Goal: Task Accomplishment & Management: Manage account settings

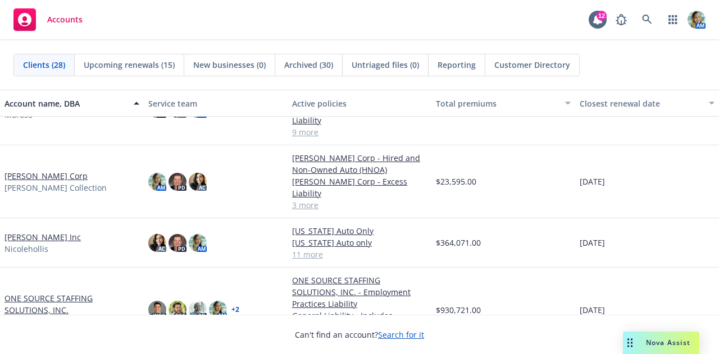
scroll to position [491, 0]
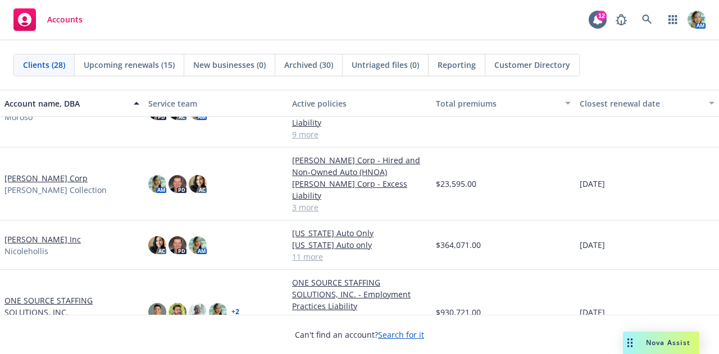
click at [58, 172] on link "Nicole Hollis Corp" at bounding box center [45, 178] width 83 height 12
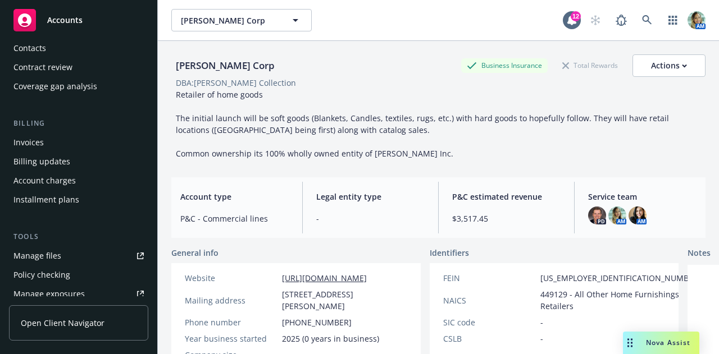
scroll to position [126, 0]
click at [47, 246] on div "Manage files" at bounding box center [37, 254] width 48 height 18
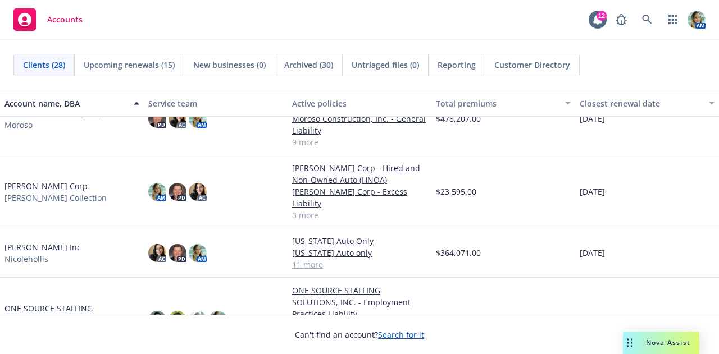
scroll to position [483, 0]
click at [53, 242] on link "[PERSON_NAME] Inc" at bounding box center [42, 248] width 76 height 12
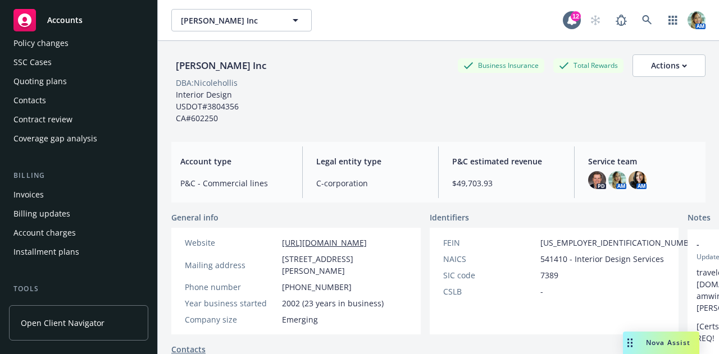
scroll to position [116, 0]
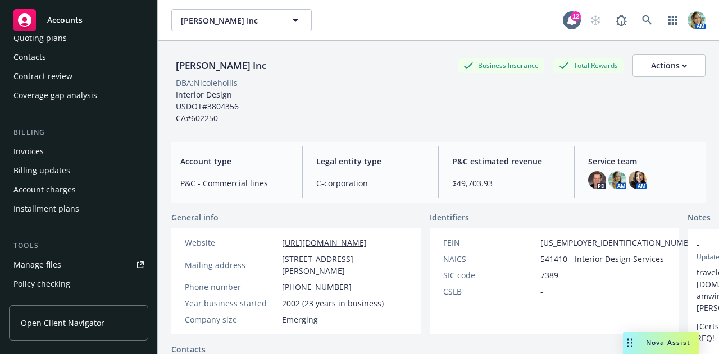
click at [34, 263] on div "Manage files" at bounding box center [37, 265] width 48 height 18
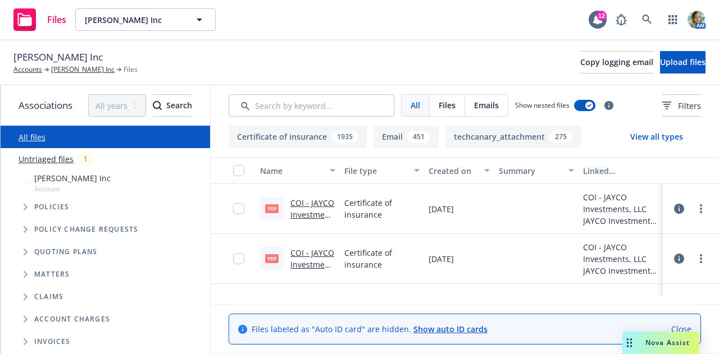
click at [54, 163] on link "Untriaged files" at bounding box center [46, 159] width 55 height 12
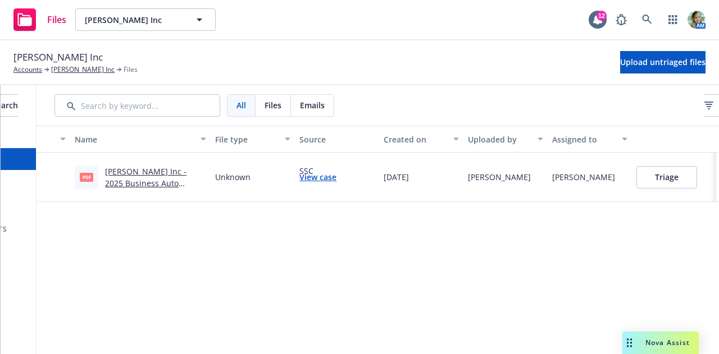
scroll to position [0, 220]
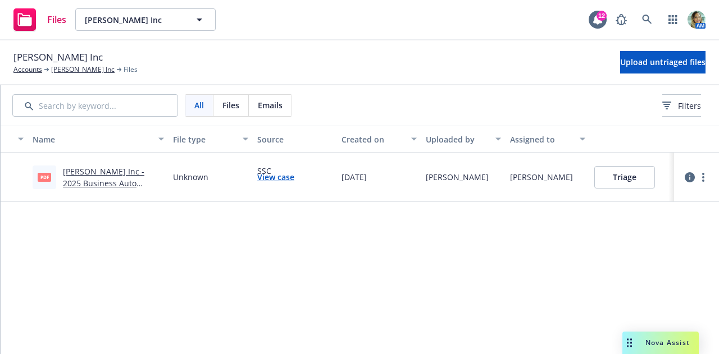
click at [604, 183] on button "Triage" at bounding box center [624, 177] width 61 height 22
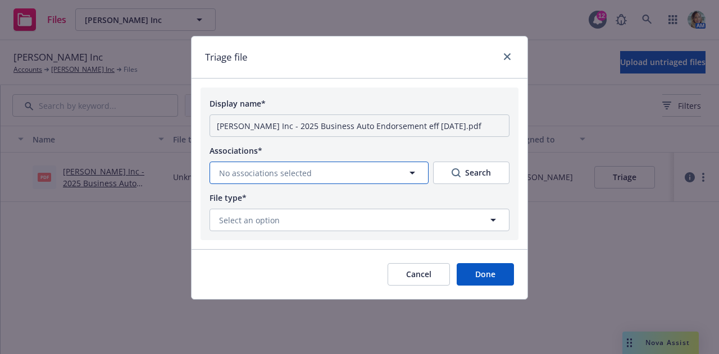
click at [348, 174] on button "No associations selected" at bounding box center [318, 173] width 219 height 22
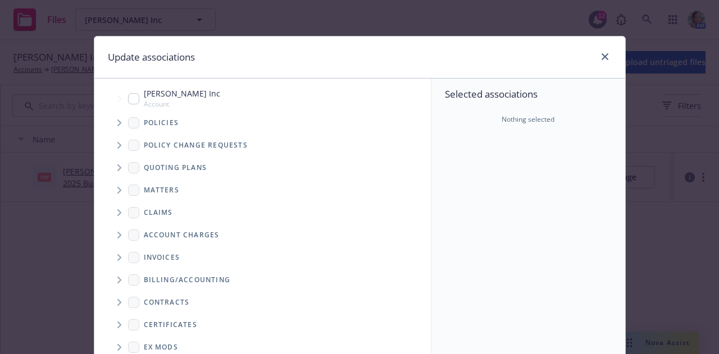
click at [176, 106] on span "Account" at bounding box center [182, 104] width 76 height 10
checkbox input "true"
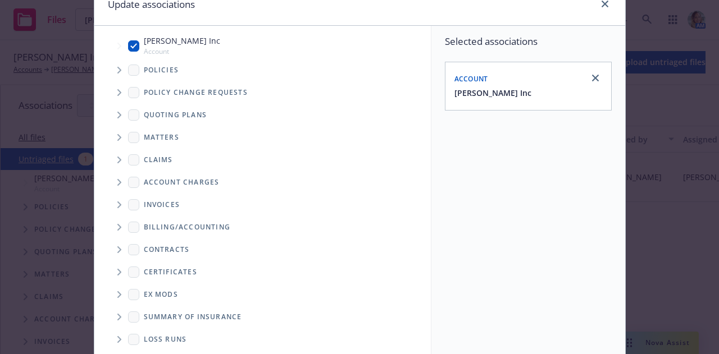
scroll to position [204, 0]
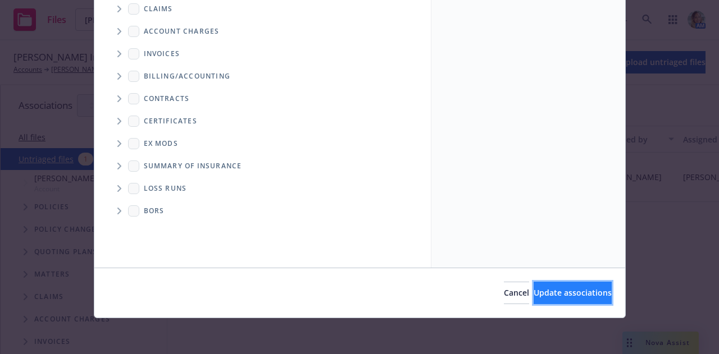
click at [533, 294] on button "Update associations" at bounding box center [572, 293] width 78 height 22
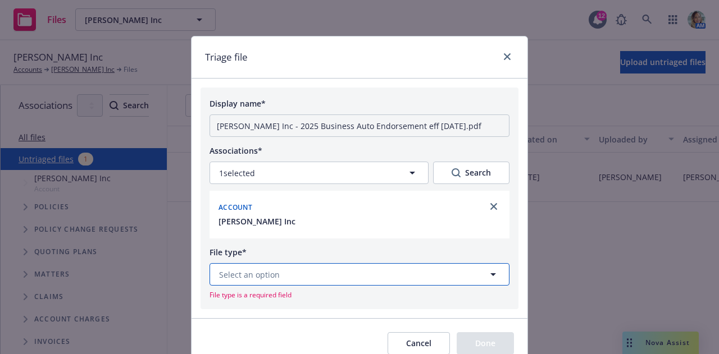
click at [353, 278] on button "Select an option" at bounding box center [359, 274] width 300 height 22
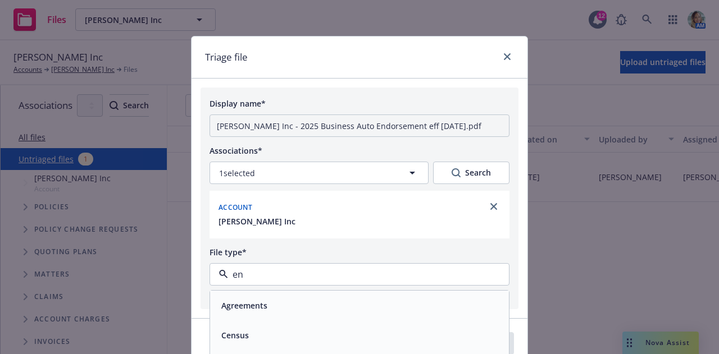
type input "end"
click at [342, 303] on div "Endorsement" at bounding box center [359, 306] width 285 height 16
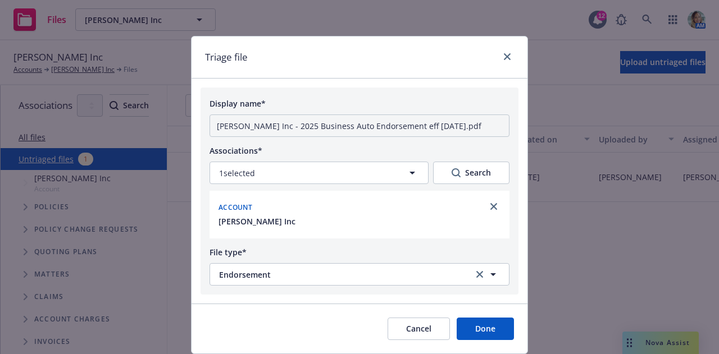
click at [482, 330] on button "Done" at bounding box center [485, 329] width 57 height 22
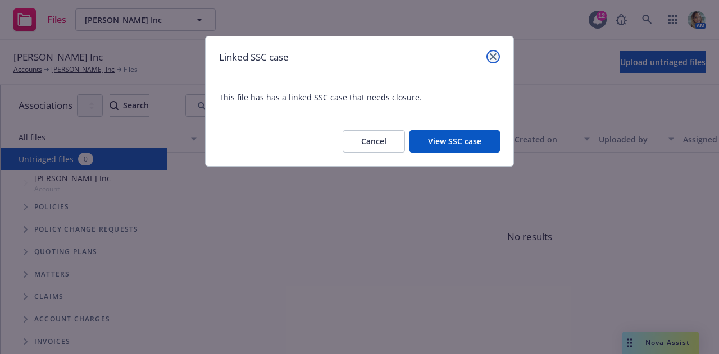
click at [497, 57] on link "close" at bounding box center [492, 56] width 13 height 13
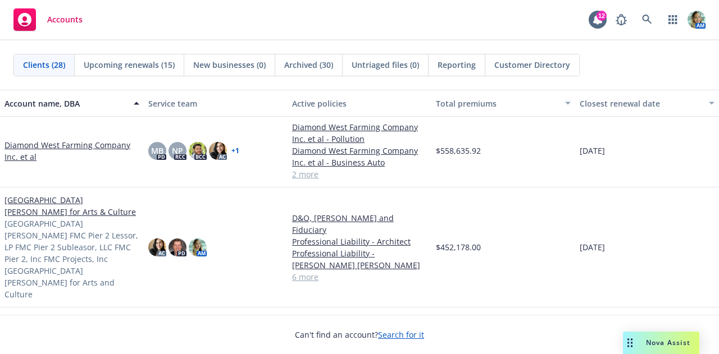
scroll to position [167, 0]
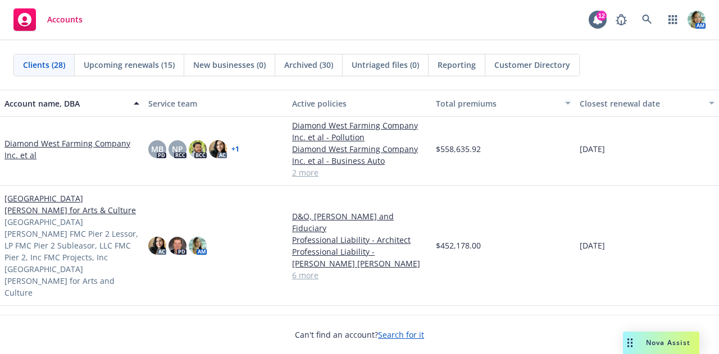
click at [93, 142] on link "Diamond West Farming Company Inc. et al" at bounding box center [71, 150] width 135 height 24
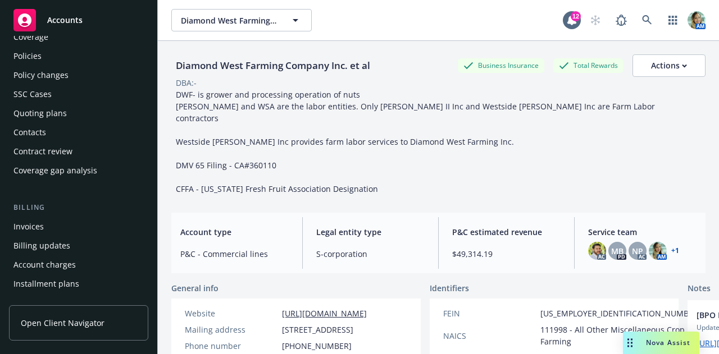
scroll to position [34, 0]
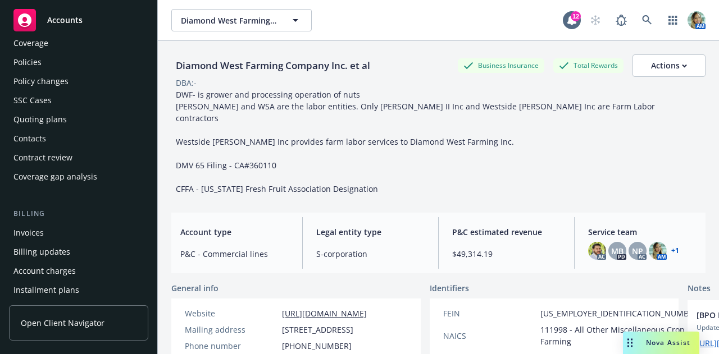
click at [72, 143] on div "Contacts" at bounding box center [78, 139] width 130 height 18
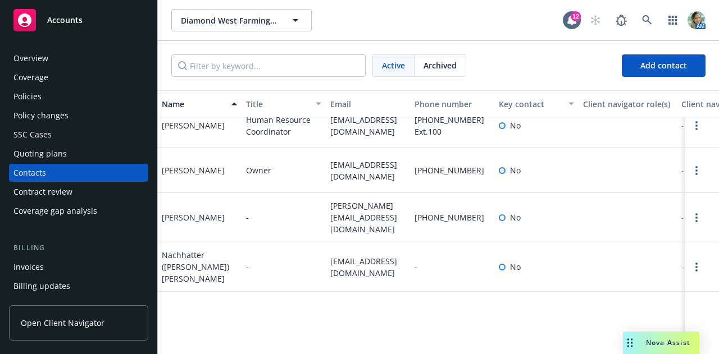
scroll to position [151, 1]
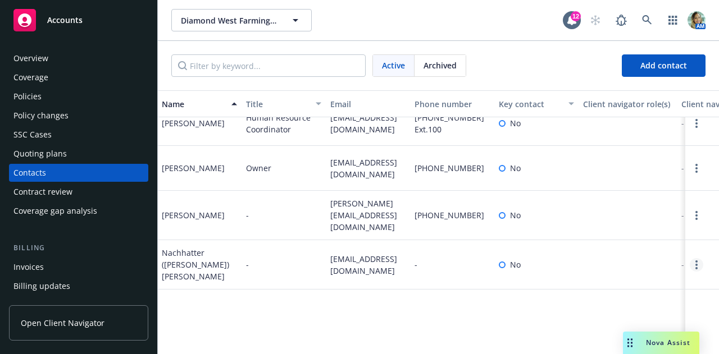
click at [692, 258] on link "Open options" at bounding box center [696, 264] width 13 height 13
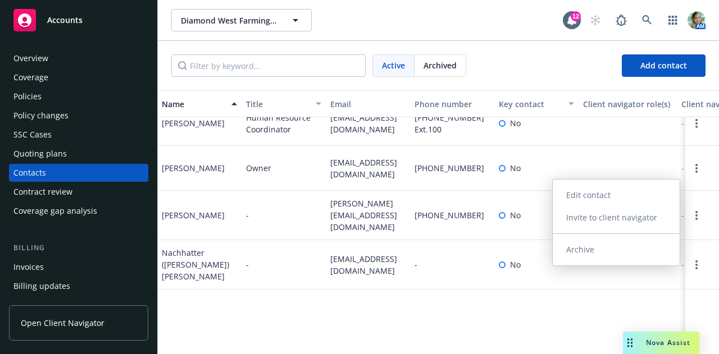
click at [604, 193] on link "Edit contact" at bounding box center [616, 195] width 127 height 22
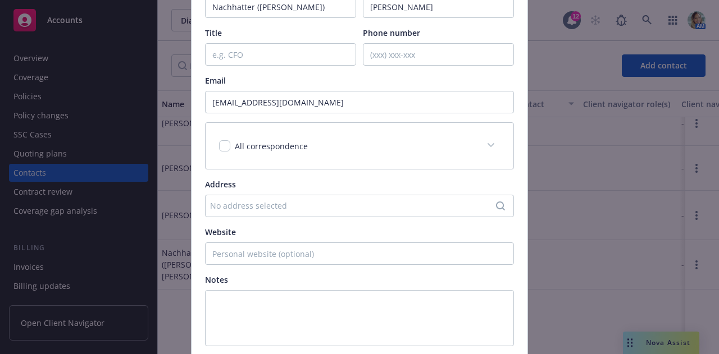
scroll to position [134, 0]
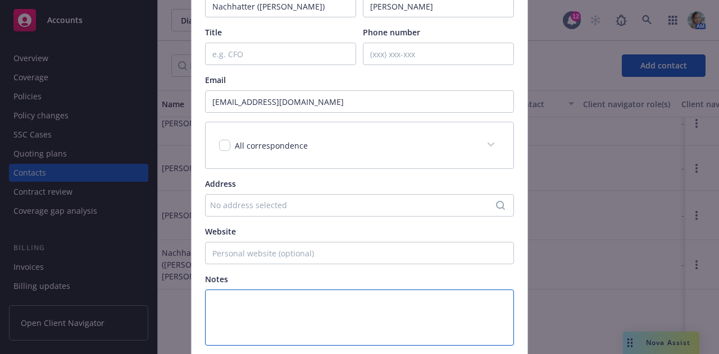
click at [363, 309] on textarea at bounding box center [359, 318] width 309 height 56
paste textarea "nicksran@yahoo.com"
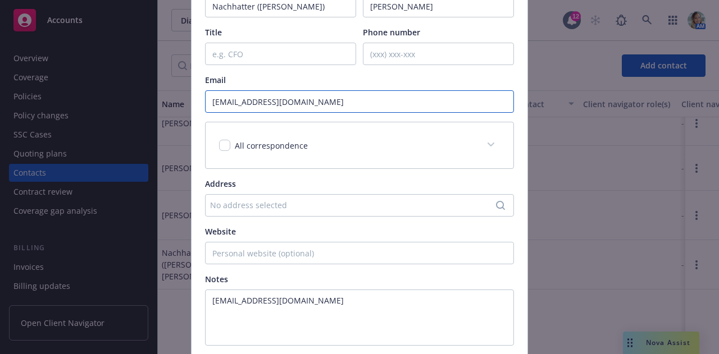
drag, startPoint x: 330, startPoint y: 103, endPoint x: 185, endPoint y: 102, distance: 144.9
click at [185, 102] on div "Update contact Key contact First name* Nachhatter (Nick) Last name* Sran Title …" at bounding box center [359, 177] width 719 height 354
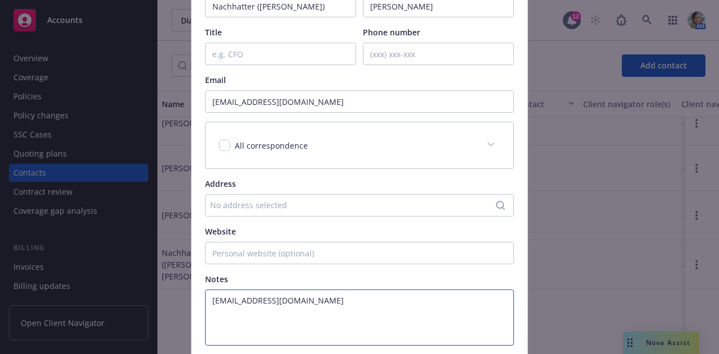
click at [214, 317] on textarea "nicksran@yahoo.com" at bounding box center [359, 318] width 309 height 56
click at [318, 301] on textarea "nicksran@yahoo.com" at bounding box center [359, 318] width 309 height 56
paste textarea "nick@diamondwestfarming.com"
drag, startPoint x: 303, startPoint y: 298, endPoint x: 195, endPoint y: 294, distance: 107.3
click at [195, 294] on div "Key contact First name* Nachhatter (Nick) Last name* Sran Title Phone number Em…" at bounding box center [359, 156] width 336 height 424
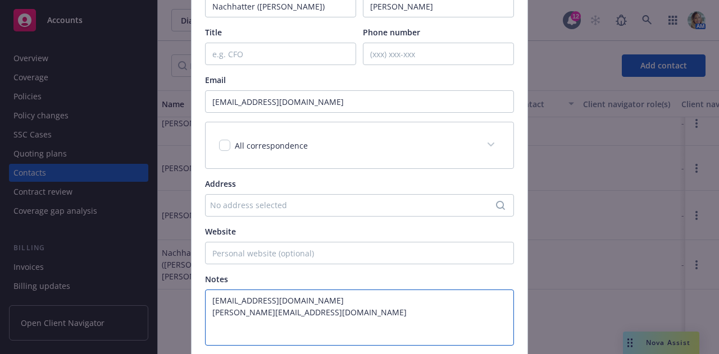
type textarea "nicksran@yahoo.com nick@diamondwestfarming.com"
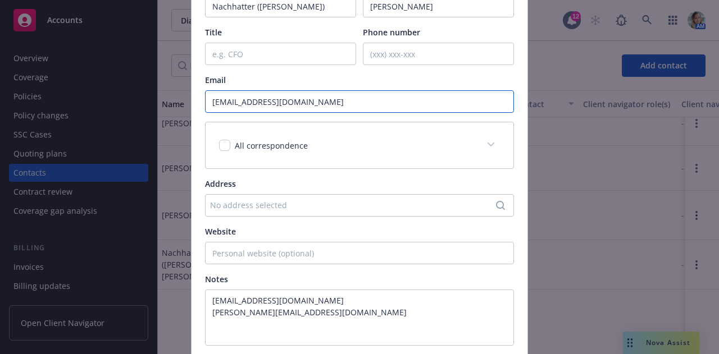
drag, startPoint x: 327, startPoint y: 107, endPoint x: 159, endPoint y: 128, distance: 169.2
click at [159, 128] on div "Update contact Key contact First name* Nachhatter (Nick) Last name* Sran Title …" at bounding box center [359, 177] width 719 height 354
paste input "sran@yahoo"
type input "nicksran@yahoo.com"
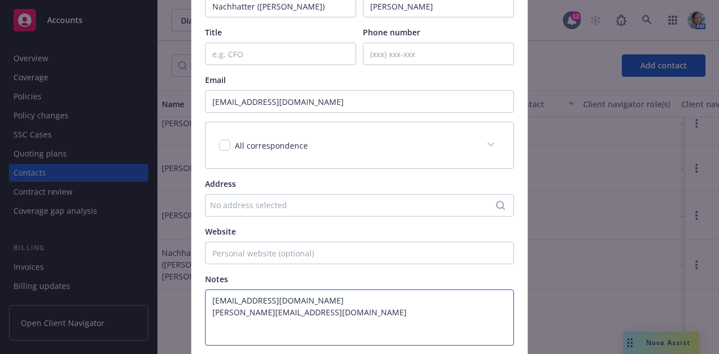
drag, startPoint x: 294, startPoint y: 304, endPoint x: 188, endPoint y: 294, distance: 107.2
click at [191, 294] on div "Key contact First name* Nachhatter (Nick) Last name* Sran Title Phone number Em…" at bounding box center [359, 156] width 336 height 424
click at [207, 313] on textarea "nick@diamondwestfarming.com" at bounding box center [359, 318] width 309 height 56
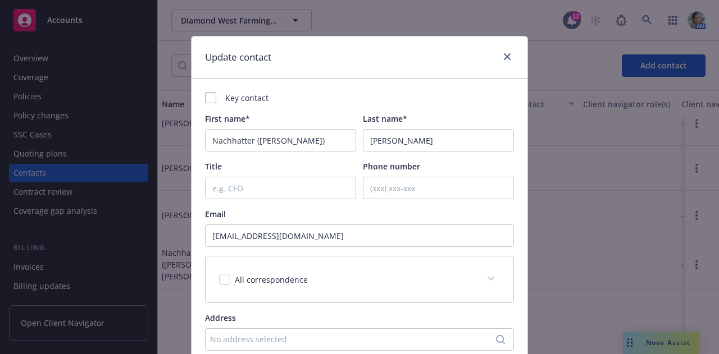
scroll to position [235, 0]
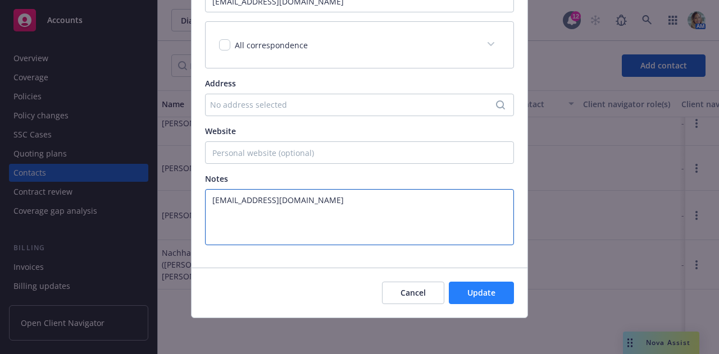
type textarea "nick@diamondwestfarming.com"
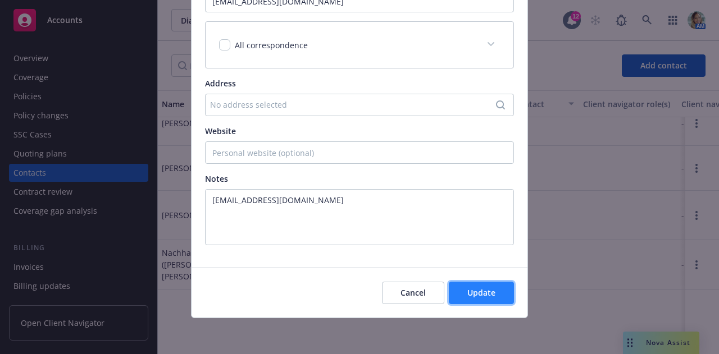
click at [476, 290] on span "Update" at bounding box center [481, 292] width 28 height 11
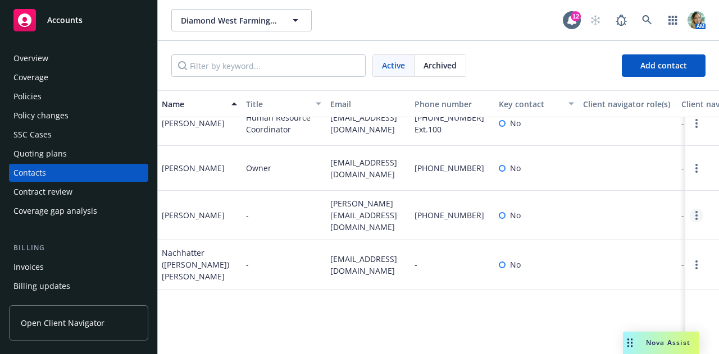
click at [695, 214] on circle "Open options" at bounding box center [696, 215] width 2 height 2
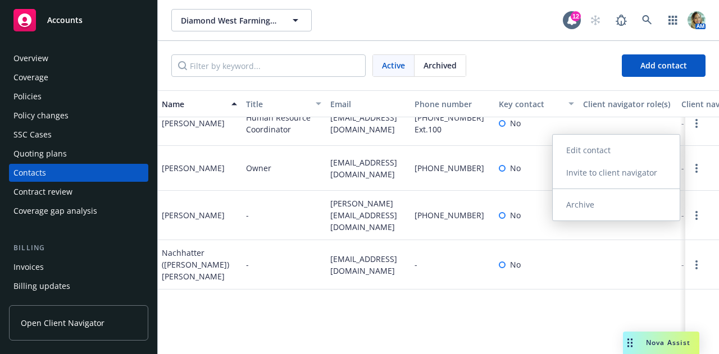
click at [618, 157] on link "Edit contact" at bounding box center [616, 150] width 127 height 22
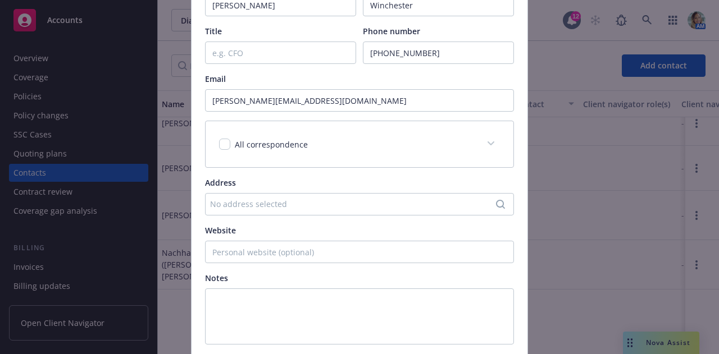
scroll to position [141, 0]
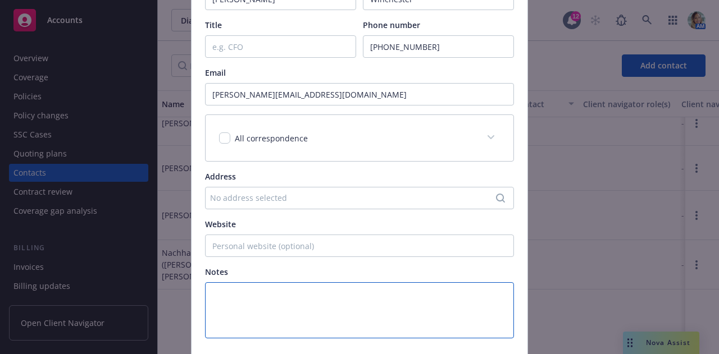
click at [304, 294] on textarea at bounding box center [359, 310] width 309 height 56
paste textarea "diamondwestfarming@gmail.com"
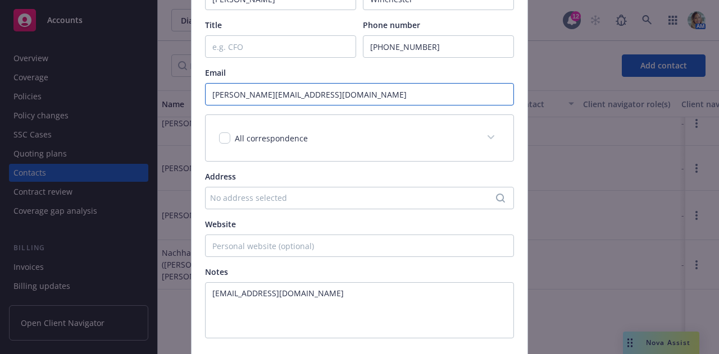
drag, startPoint x: 341, startPoint y: 95, endPoint x: 198, endPoint y: 104, distance: 144.0
click at [198, 104] on div "Key contact First name* Marissa Last name* Winchester Title Phone number 805-30…" at bounding box center [359, 149] width 336 height 424
click at [338, 296] on textarea "diamondwestfarming@gmail.com" at bounding box center [359, 310] width 309 height 56
paste textarea "marissa@diamondwestfarming.com"
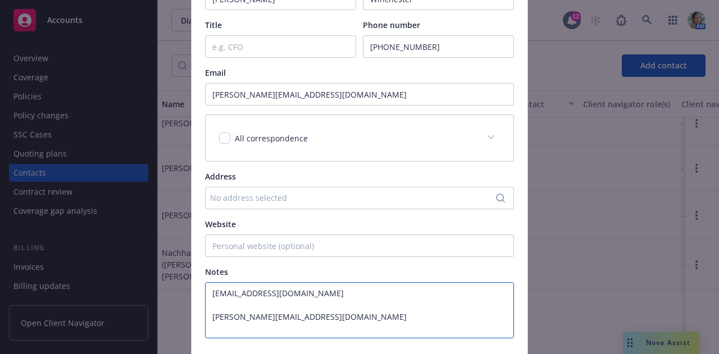
drag, startPoint x: 338, startPoint y: 296, endPoint x: 204, endPoint y: 293, distance: 133.7
click at [205, 293] on textarea "diamondwestfarming@gmail.com marissa@diamondwestfarming.com" at bounding box center [359, 310] width 309 height 56
type textarea "diamondwestfarming@gmail.com marissa@diamondwestfarming.com"
click at [347, 102] on input "marissa@diamondwestfarming.com" at bounding box center [359, 94] width 309 height 22
drag, startPoint x: 346, startPoint y: 101, endPoint x: 175, endPoint y: 99, distance: 171.8
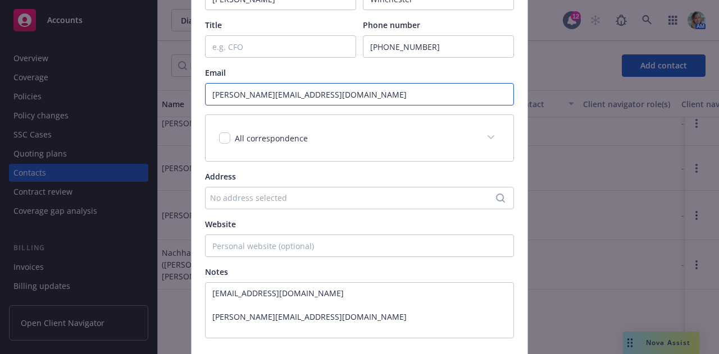
click at [175, 99] on div "Update contact Key contact First name* Marissa Last name* Winchester Title Phon…" at bounding box center [359, 177] width 719 height 354
paste input "diamondwestfarming@gmail"
type input "diamondwestfarming@gmail.com"
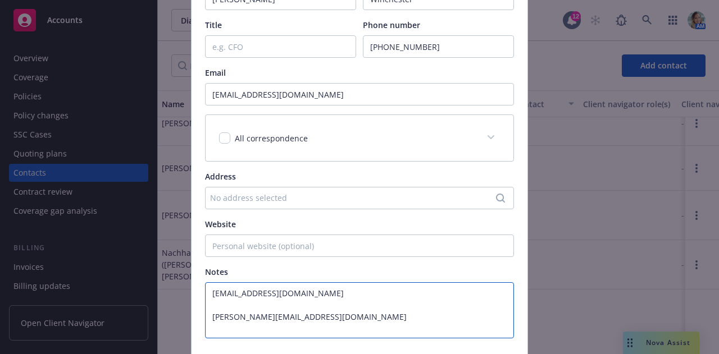
drag, startPoint x: 330, startPoint y: 309, endPoint x: 179, endPoint y: 282, distance: 153.3
click at [179, 282] on div "Update contact Key contact First name* Marissa Last name* Winchester Title Phon…" at bounding box center [359, 177] width 719 height 354
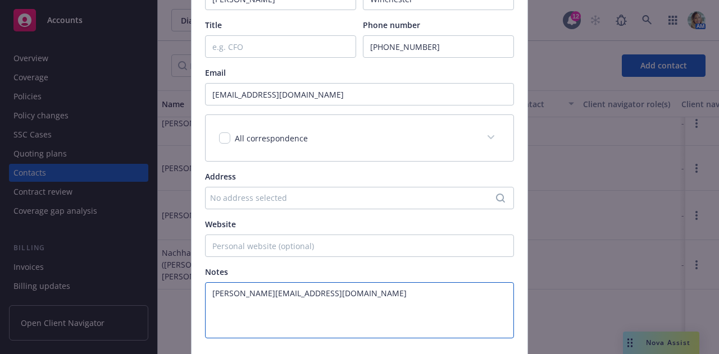
click at [208, 305] on textarea "marissa@diamondwestfarming.com" at bounding box center [359, 310] width 309 height 56
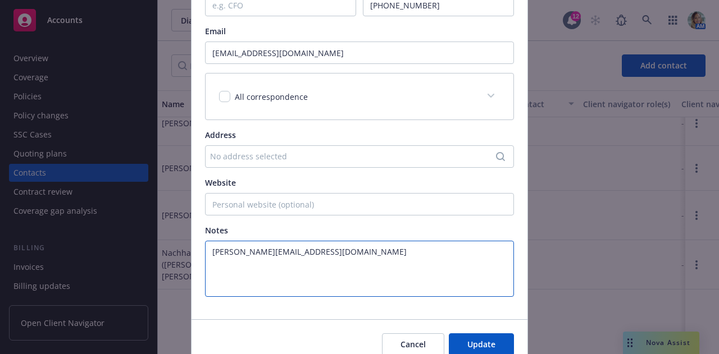
scroll to position [235, 0]
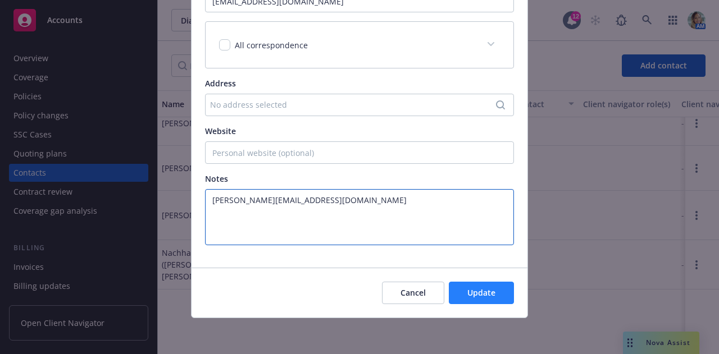
type textarea "marissa@diamondwestfarming.com"
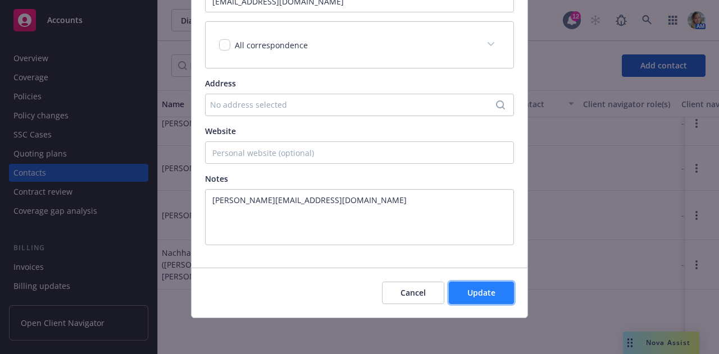
click at [467, 290] on span "Update" at bounding box center [481, 292] width 28 height 11
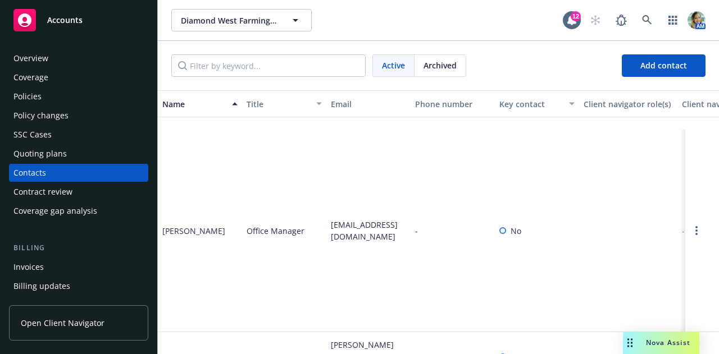
scroll to position [364, 0]
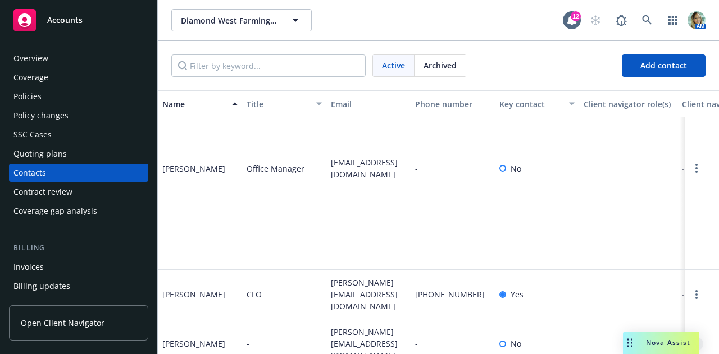
click at [695, 343] on circle "Open options" at bounding box center [696, 344] width 2 height 2
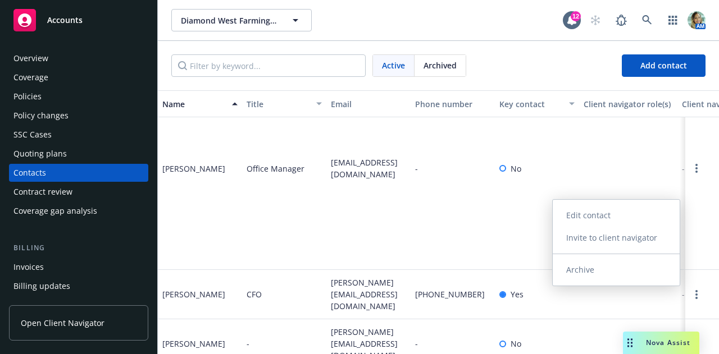
click at [597, 220] on link "Edit contact" at bounding box center [616, 215] width 127 height 22
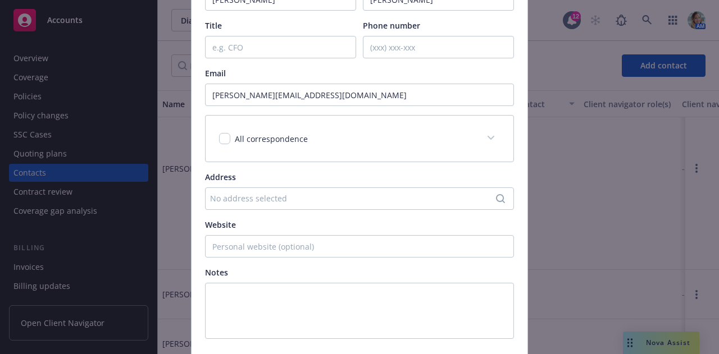
scroll to position [147, 0]
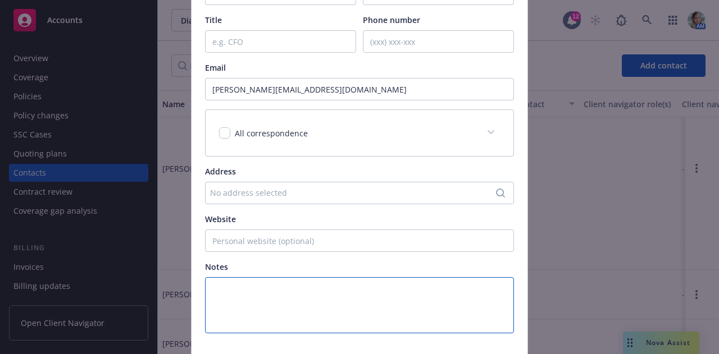
click at [332, 296] on textarea at bounding box center [359, 305] width 309 height 56
paste textarea "sukhysran0929@gmail.com"
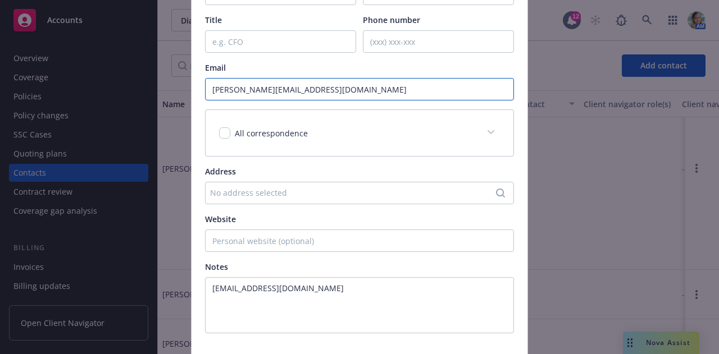
drag, startPoint x: 342, startPoint y: 85, endPoint x: 199, endPoint y: 93, distance: 143.4
click at [199, 93] on div "Key contact First name* Sukhy Last name* Sran Title Phone number Email sukhy@di…" at bounding box center [359, 144] width 336 height 424
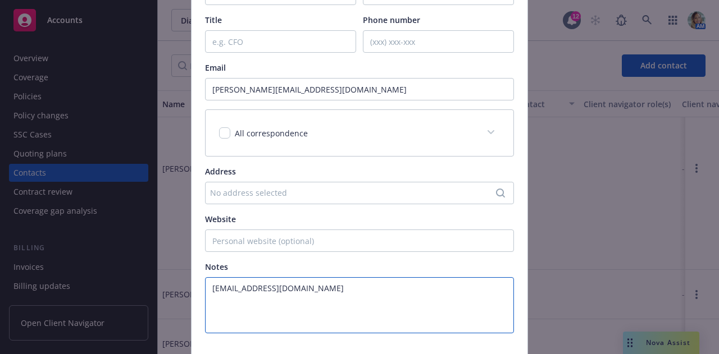
click at [320, 290] on textarea "sukhysran0929@gmail.com" at bounding box center [359, 305] width 309 height 56
paste textarea "sukhy@diamondwestfarming.com"
drag, startPoint x: 312, startPoint y: 290, endPoint x: 208, endPoint y: 285, distance: 104.0
click at [208, 285] on textarea "sukhysran0929@gmail.com sukhy@diamondwestfarming.com" at bounding box center [359, 305] width 309 height 56
type textarea "sukhysran0929@gmail.com sukhy@diamondwestfarming.com"
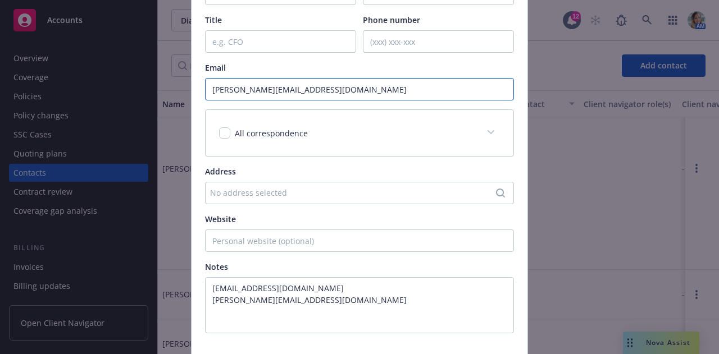
drag, startPoint x: 343, startPoint y: 95, endPoint x: 176, endPoint y: 92, distance: 167.4
click at [176, 92] on div "Update contact Key contact First name* Sukhy Last name* Sran Title Phone number…" at bounding box center [359, 177] width 719 height 354
paste input "sukhysran0929@gmail.com"
type input "sukhysran0929@gmail.com"
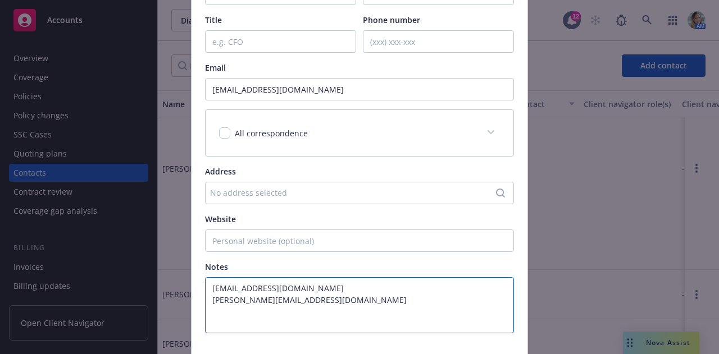
click at [208, 303] on textarea "sukhysran0929@gmail.com sukhy@diamondwestfarming.com" at bounding box center [359, 305] width 309 height 56
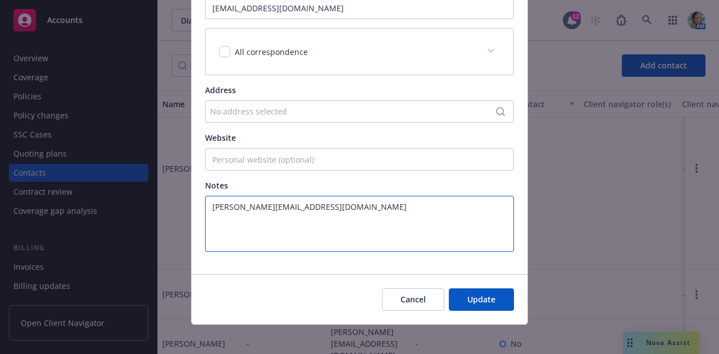
scroll to position [235, 0]
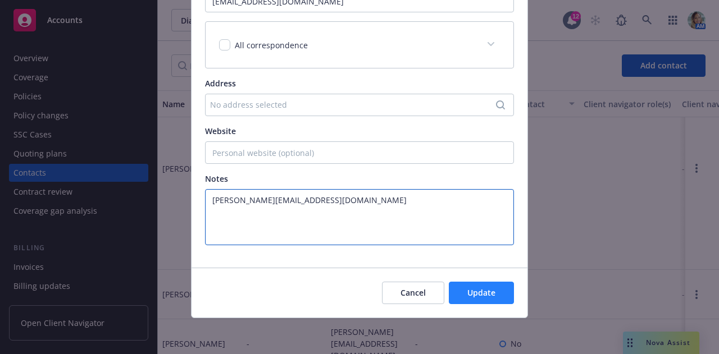
type textarea "sukhy@diamondwestfarming.com"
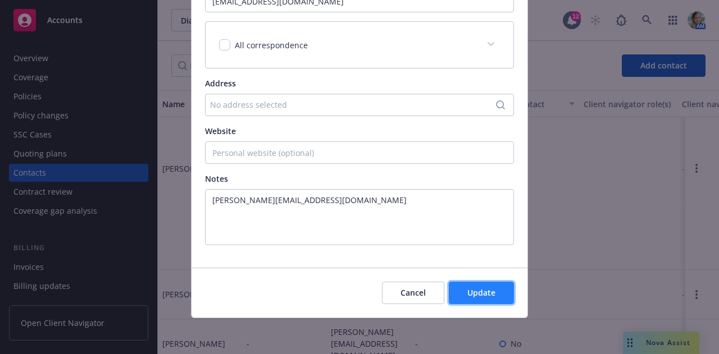
click at [459, 295] on button "Update" at bounding box center [481, 293] width 65 height 22
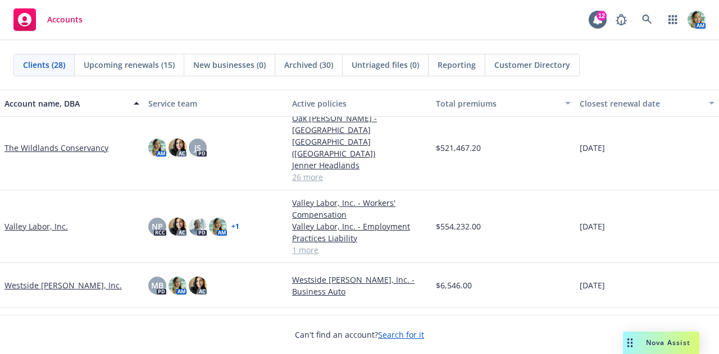
scroll to position [1053, 0]
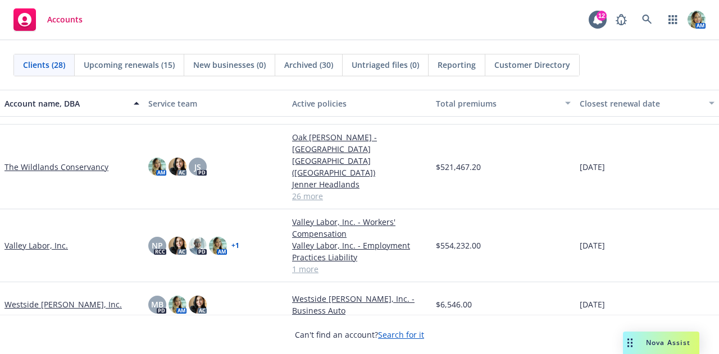
click at [76, 161] on link "The Wildlands Conservancy" at bounding box center [56, 167] width 104 height 12
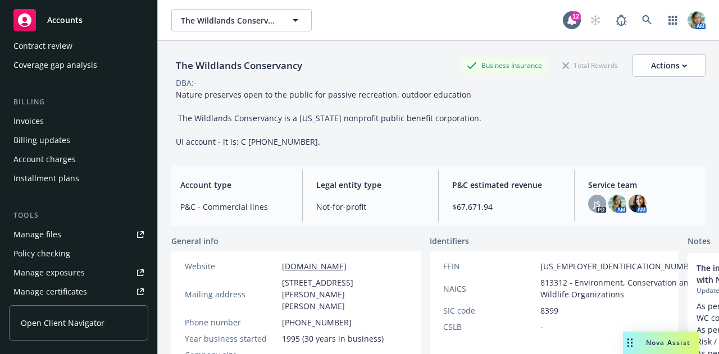
scroll to position [148, 0]
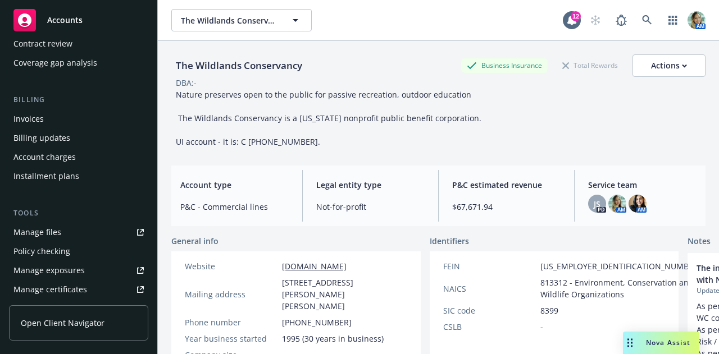
click at [39, 229] on div "Manage files" at bounding box center [37, 232] width 48 height 18
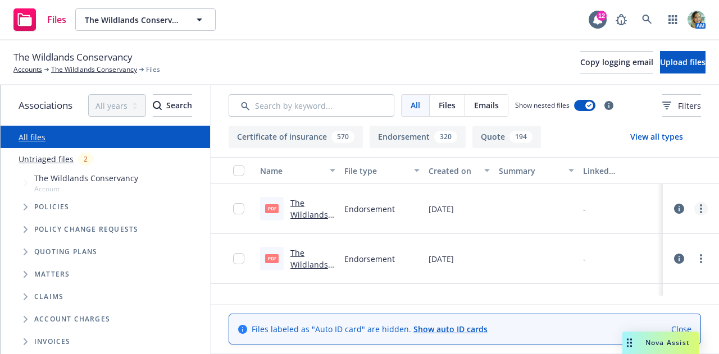
click at [705, 211] on link "more" at bounding box center [700, 208] width 13 height 13
click at [676, 323] on link "Close" at bounding box center [681, 329] width 20 height 12
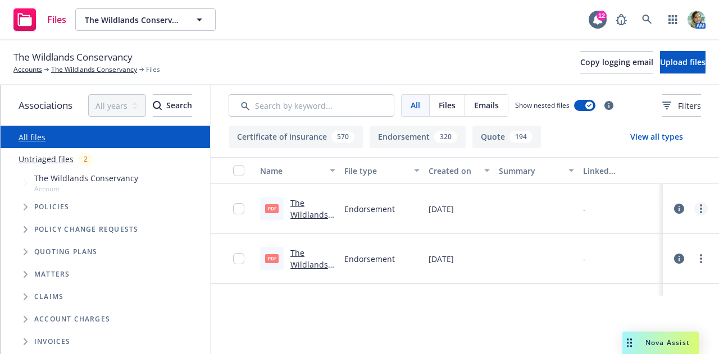
click at [700, 206] on circle "more" at bounding box center [701, 205] width 2 height 2
click at [611, 274] on link "Edit" at bounding box center [643, 277] width 112 height 22
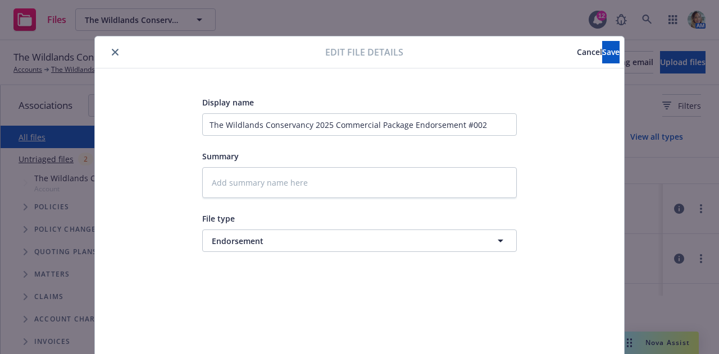
click at [577, 55] on span "Cancel" at bounding box center [589, 52] width 25 height 11
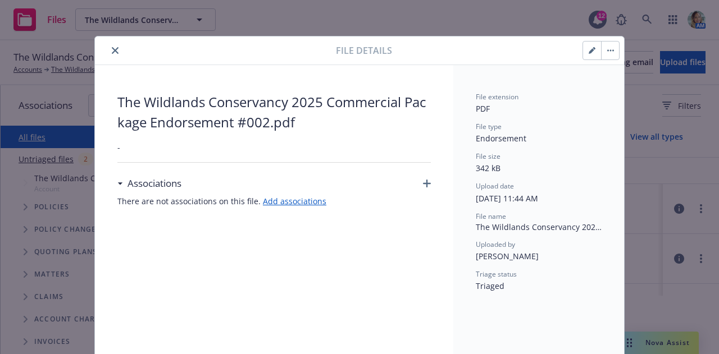
click at [112, 51] on icon "close" at bounding box center [115, 50] width 7 height 7
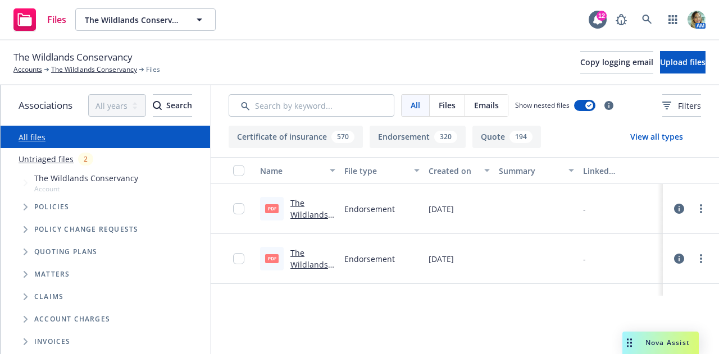
click at [308, 219] on link "The Wildlands Conservancy 2025 Commercial Package Endorsement #002.pdf" at bounding box center [312, 244] width 45 height 93
click at [674, 207] on icon at bounding box center [679, 209] width 10 height 10
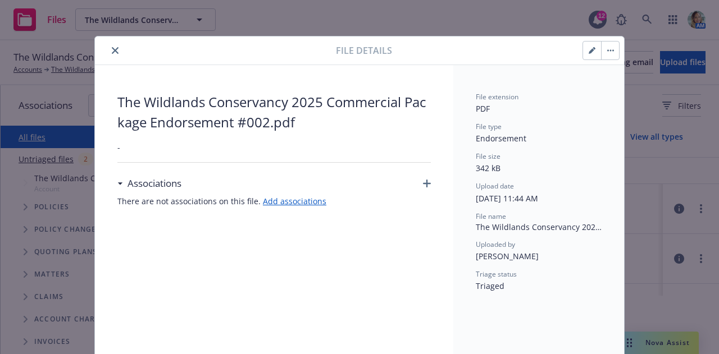
scroll to position [34, 0]
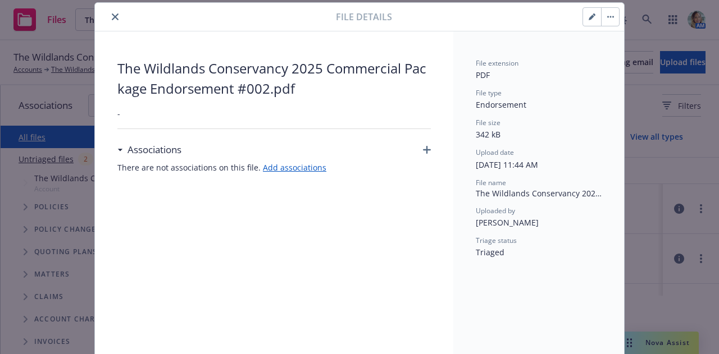
click at [603, 24] on button "button" at bounding box center [610, 17] width 18 height 18
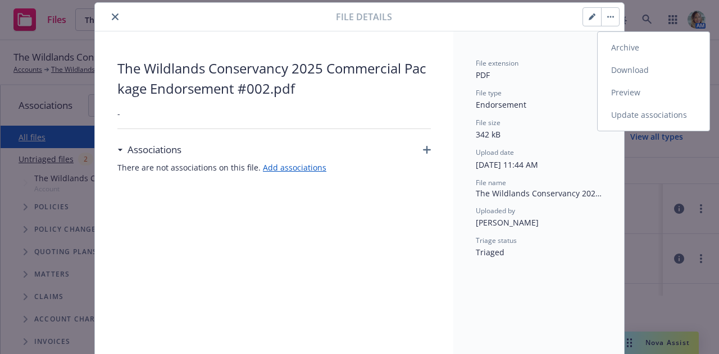
click at [627, 115] on link "Update associations" at bounding box center [653, 115] width 112 height 22
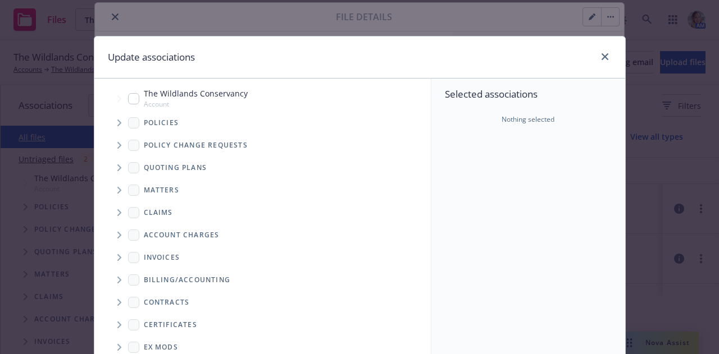
click at [129, 97] on input "Tree Example" at bounding box center [133, 98] width 11 height 11
checkbox input "true"
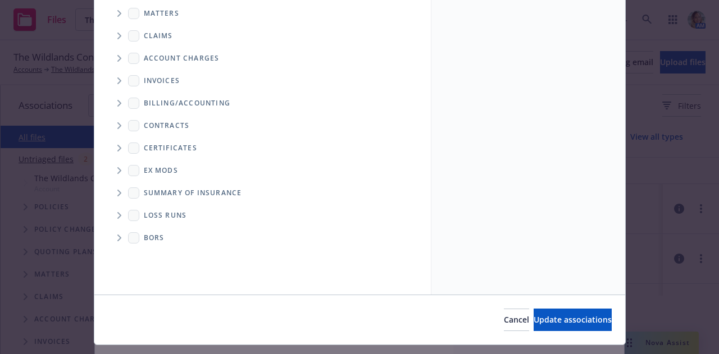
scroll to position [204, 0]
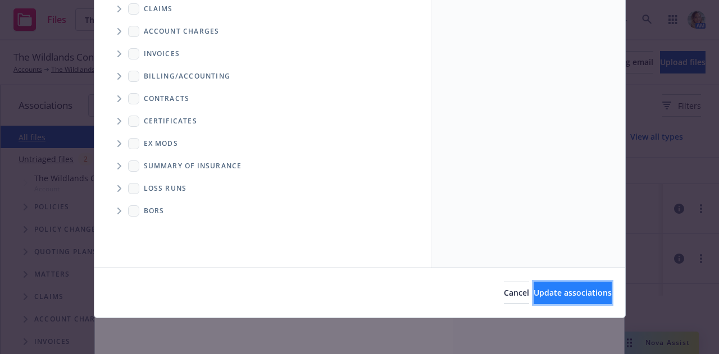
click at [533, 288] on span "Update associations" at bounding box center [572, 292] width 78 height 11
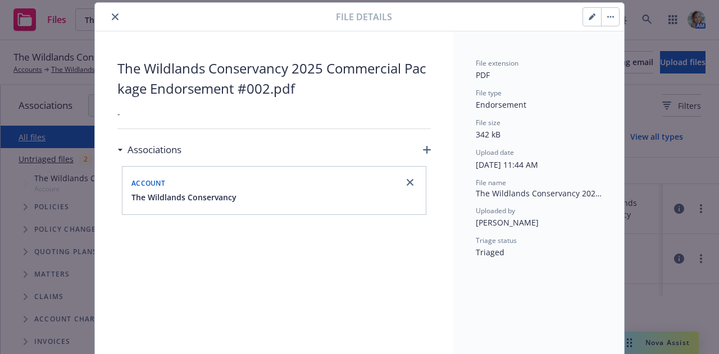
click at [115, 17] on button "close" at bounding box center [114, 16] width 13 height 13
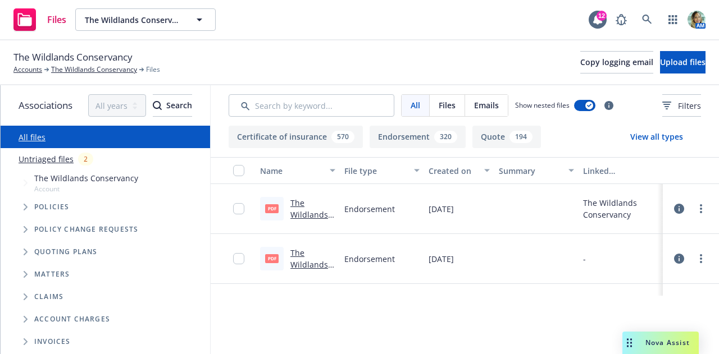
click at [674, 209] on icon at bounding box center [679, 209] width 10 height 10
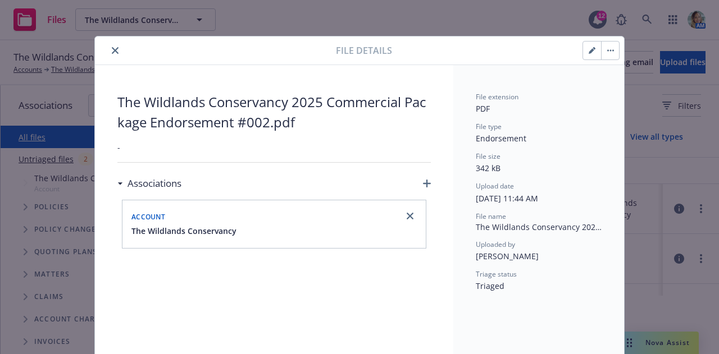
scroll to position [34, 0]
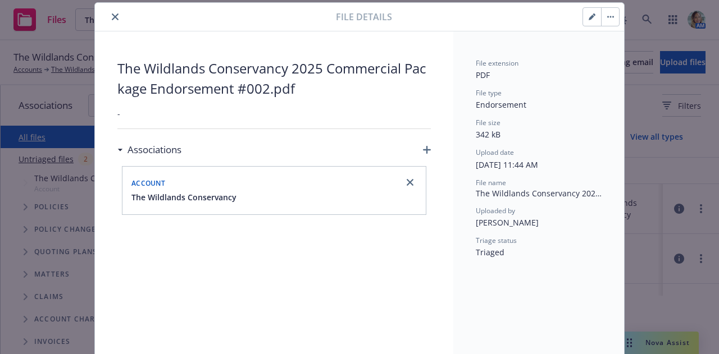
click at [109, 22] on button "close" at bounding box center [114, 16] width 13 height 13
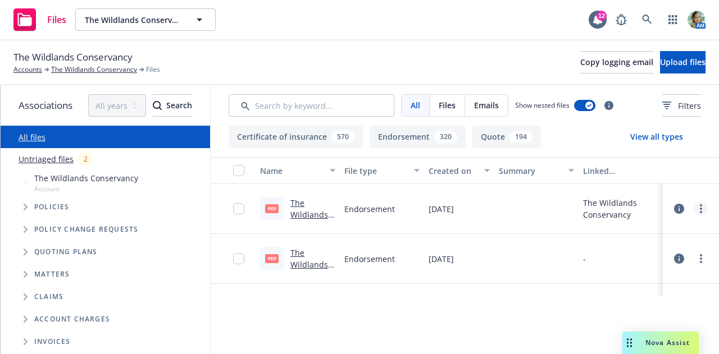
click at [700, 207] on icon "more" at bounding box center [701, 208] width 2 height 9
click at [631, 299] on link "Update associations" at bounding box center [643, 299] width 112 height 22
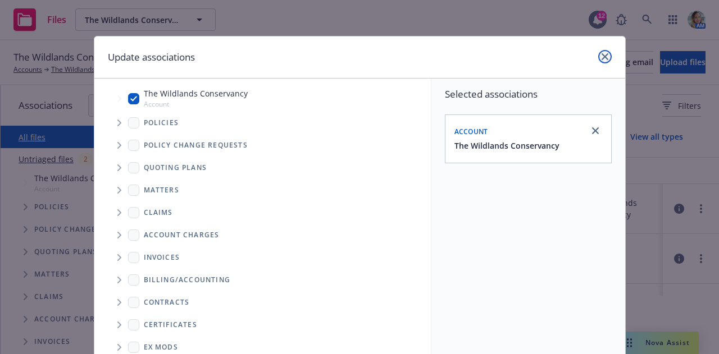
click at [601, 51] on link "close" at bounding box center [604, 56] width 13 height 13
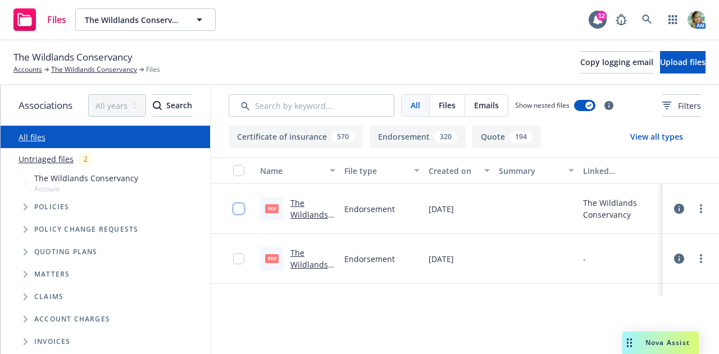
click at [233, 207] on input "checkbox" at bounding box center [238, 208] width 11 height 11
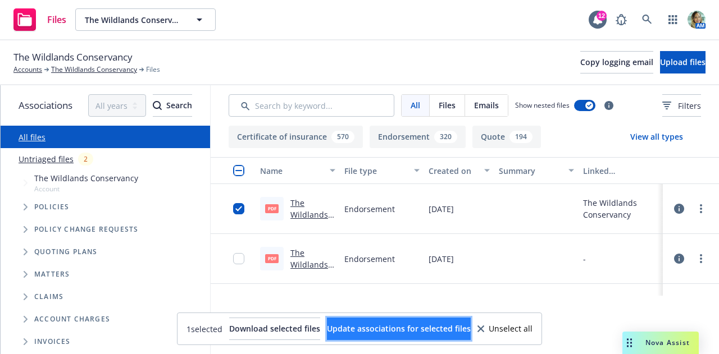
click at [394, 327] on span "Update associations for selected files" at bounding box center [399, 328] width 144 height 11
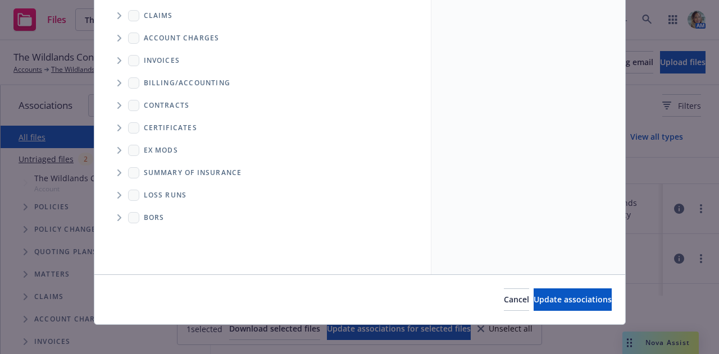
scroll to position [204, 0]
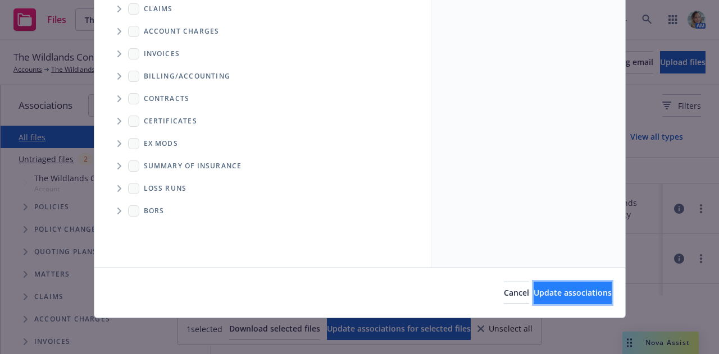
click at [533, 298] on button "Update associations" at bounding box center [572, 293] width 78 height 22
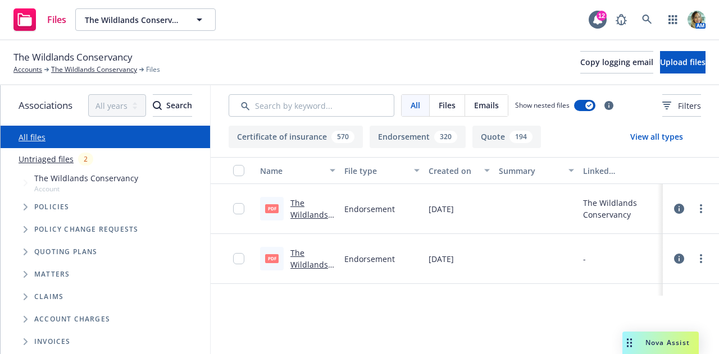
click at [674, 258] on icon at bounding box center [679, 259] width 10 height 10
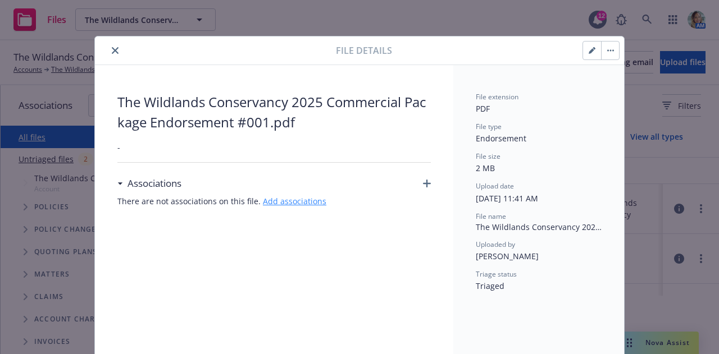
click at [302, 205] on link "Add associations" at bounding box center [294, 201] width 63 height 11
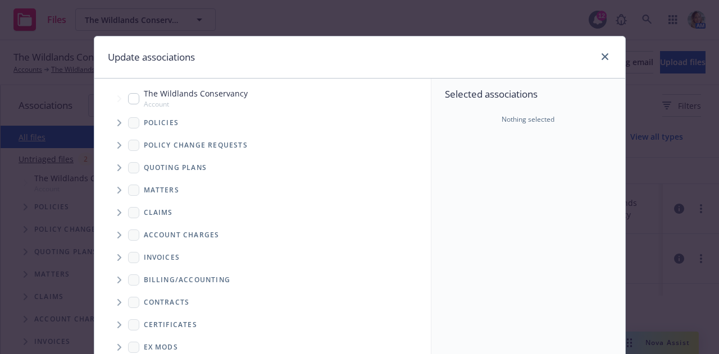
click at [131, 101] on input "Tree Example" at bounding box center [133, 98] width 11 height 11
checkbox input "true"
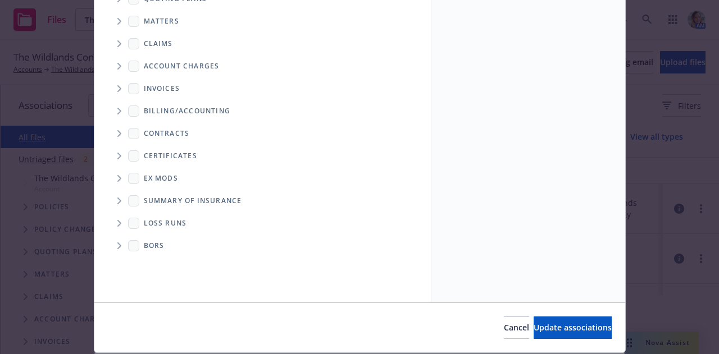
scroll to position [204, 0]
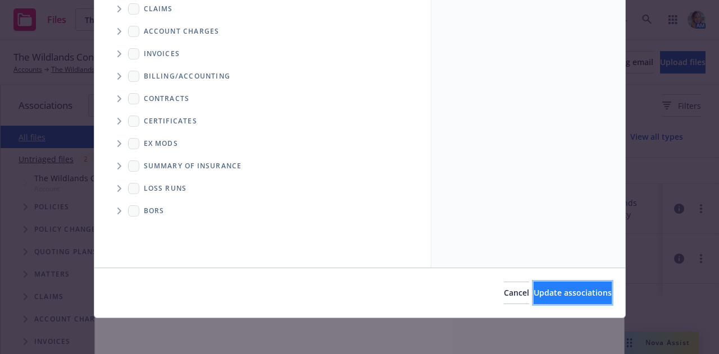
click at [536, 302] on button "Update associations" at bounding box center [572, 293] width 78 height 22
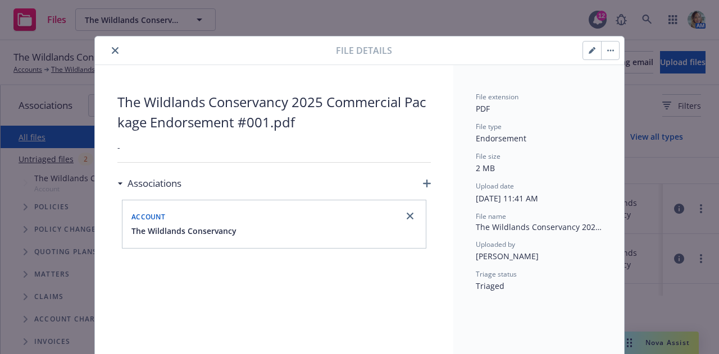
click at [587, 56] on button "button" at bounding box center [592, 51] width 18 height 18
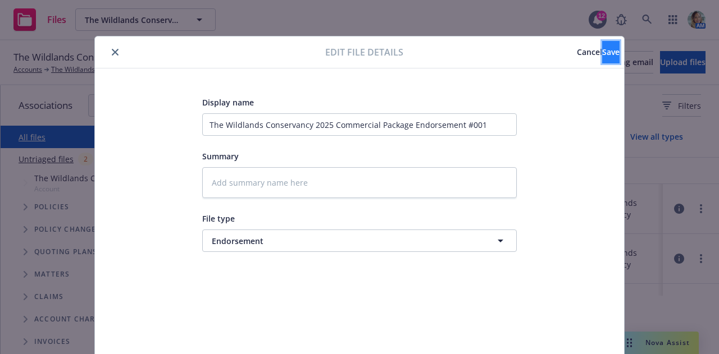
click at [602, 57] on span "Save" at bounding box center [610, 52] width 17 height 11
type textarea "x"
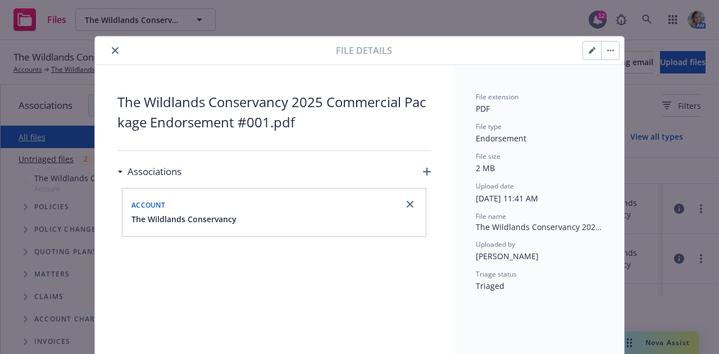
click at [111, 45] on button "close" at bounding box center [114, 50] width 13 height 13
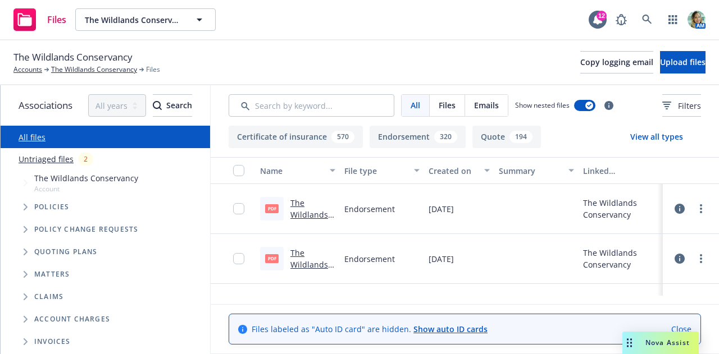
click at [83, 160] on div "2" at bounding box center [85, 159] width 15 height 13
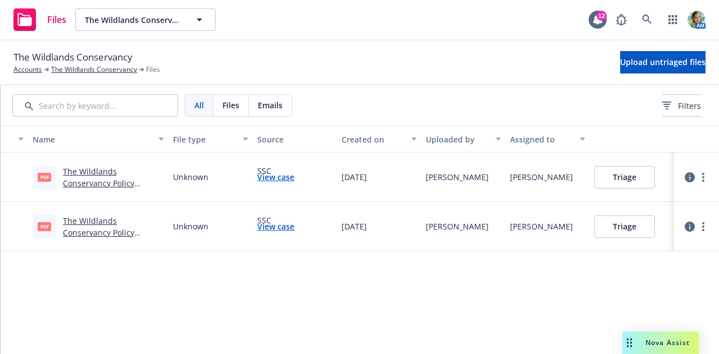
scroll to position [0, 216]
click at [614, 176] on button "Triage" at bounding box center [624, 177] width 61 height 22
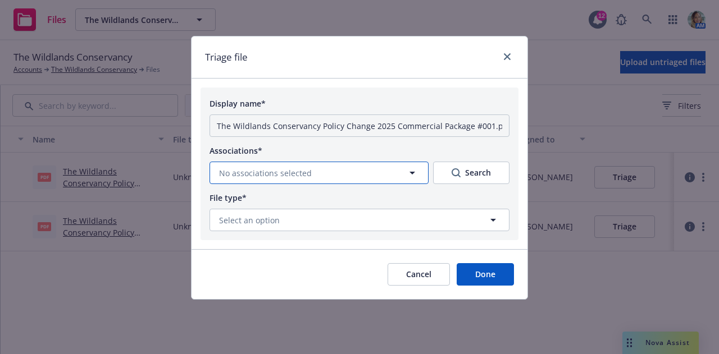
click at [344, 171] on button "No associations selected" at bounding box center [318, 173] width 219 height 22
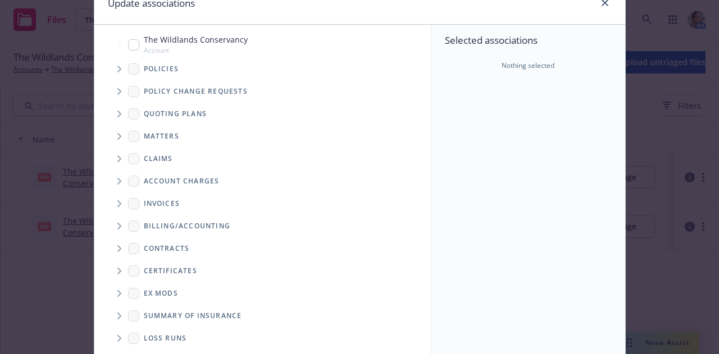
scroll to position [0, 0]
click at [193, 51] on span "Account" at bounding box center [196, 50] width 104 height 10
checkbox input "true"
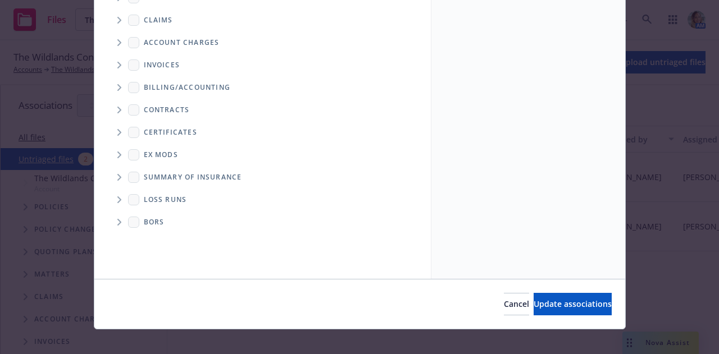
scroll to position [199, 0]
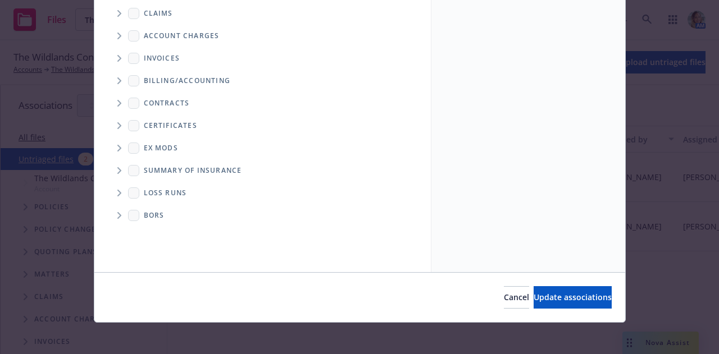
click at [515, 281] on div "Cancel Update associations" at bounding box center [359, 297] width 531 height 50
click at [533, 291] on button "Update associations" at bounding box center [572, 297] width 78 height 22
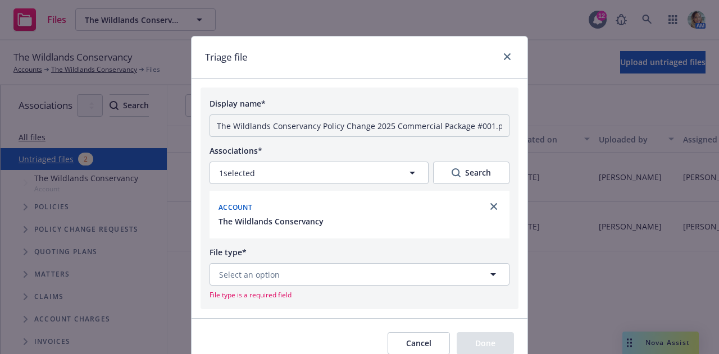
click at [517, 291] on form "Display name* The Wildlands Conservancy Policy Change 2025 Commercial Package #…" at bounding box center [359, 228] width 336 height 280
click at [249, 278] on span "Select an option" at bounding box center [249, 275] width 61 height 12
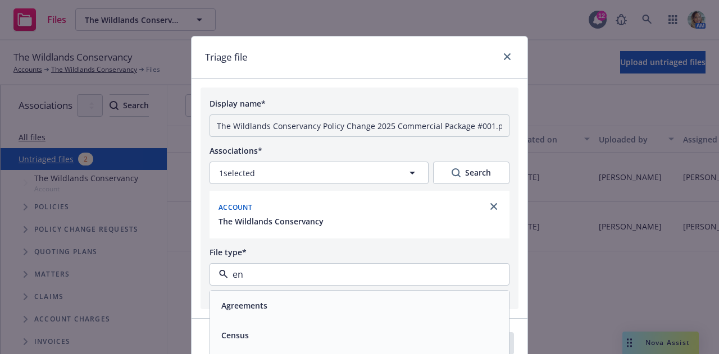
type input "end"
click at [249, 304] on span "Endorsement" at bounding box center [247, 306] width 52 height 12
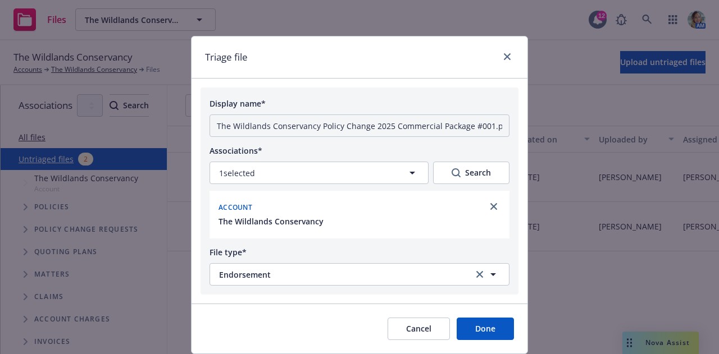
click at [473, 336] on button "Done" at bounding box center [485, 329] width 57 height 22
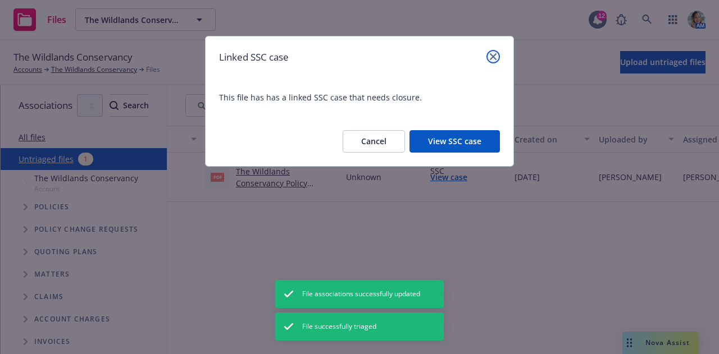
click at [491, 51] on link "close" at bounding box center [492, 56] width 13 height 13
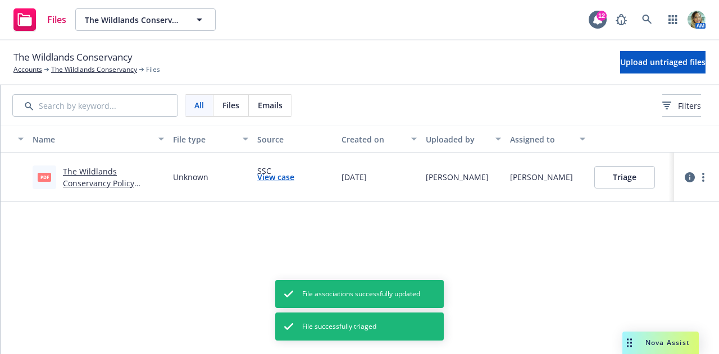
scroll to position [0, 220]
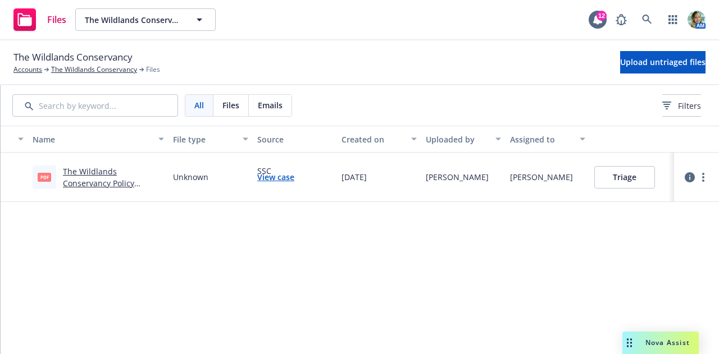
click at [639, 178] on button "Triage" at bounding box center [624, 177] width 61 height 22
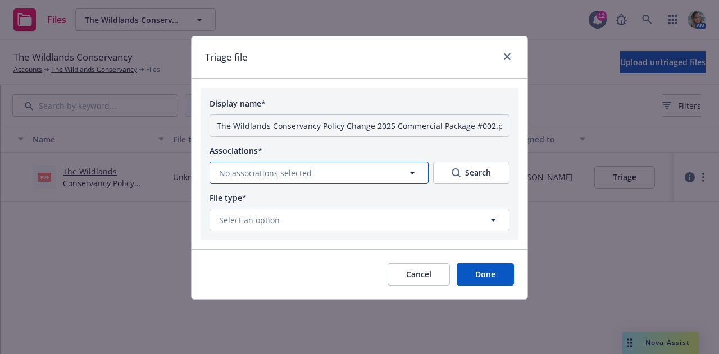
click at [361, 169] on button "No associations selected" at bounding box center [318, 173] width 219 height 22
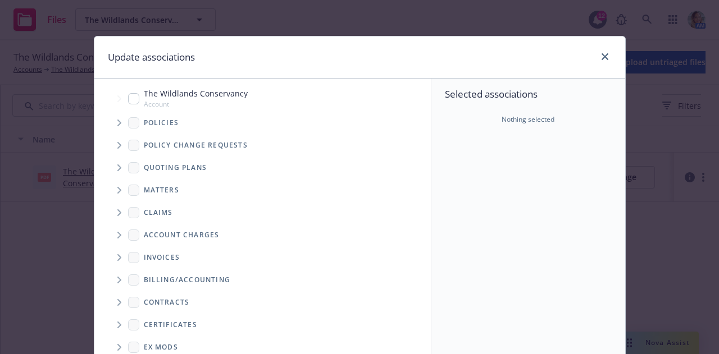
click at [222, 89] on span "The Wildlands Conservancy" at bounding box center [196, 94] width 104 height 12
checkbox input "true"
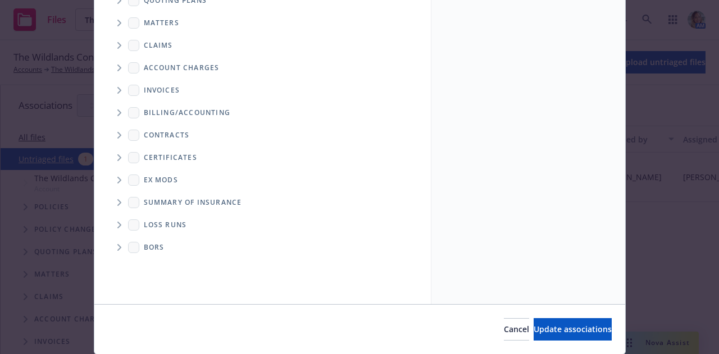
scroll to position [204, 0]
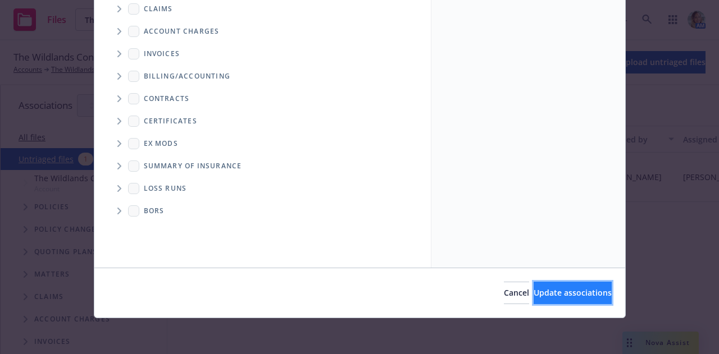
click at [588, 293] on span "Update associations" at bounding box center [572, 292] width 78 height 11
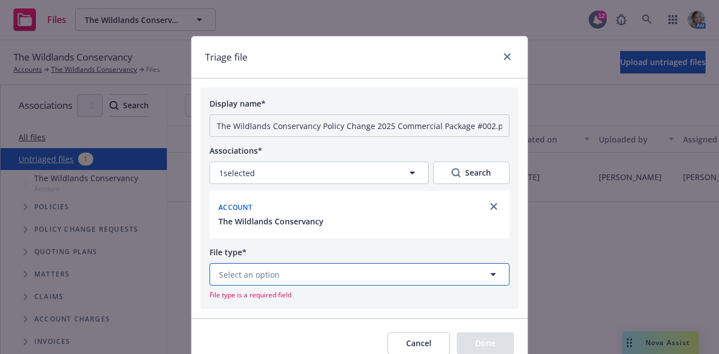
click at [442, 273] on button "Select an option" at bounding box center [359, 274] width 300 height 22
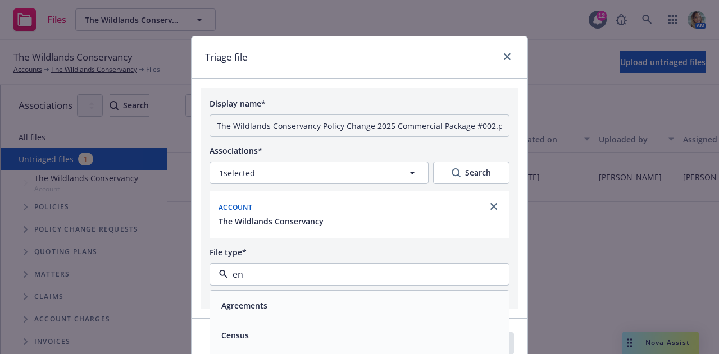
type input "end"
click at [428, 298] on div "Endorsement" at bounding box center [359, 306] width 285 height 16
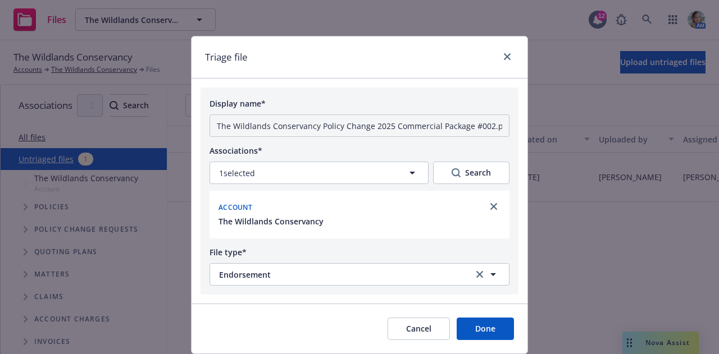
click at [500, 323] on button "Done" at bounding box center [485, 329] width 57 height 22
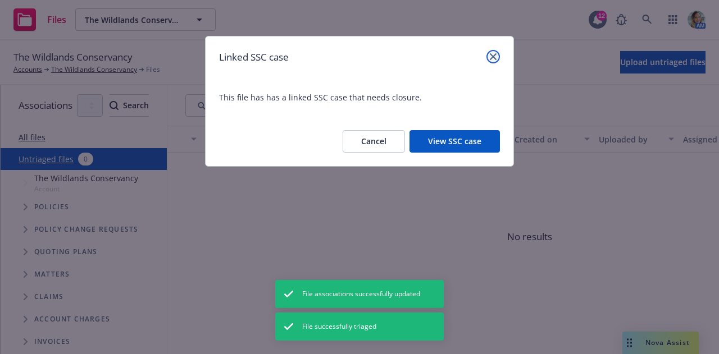
click at [497, 54] on link "close" at bounding box center [492, 56] width 13 height 13
